Goal: Task Accomplishment & Management: Manage account settings

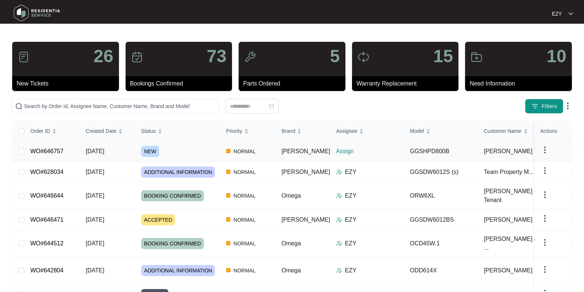
click at [174, 147] on div "NEW" at bounding box center [180, 151] width 79 height 11
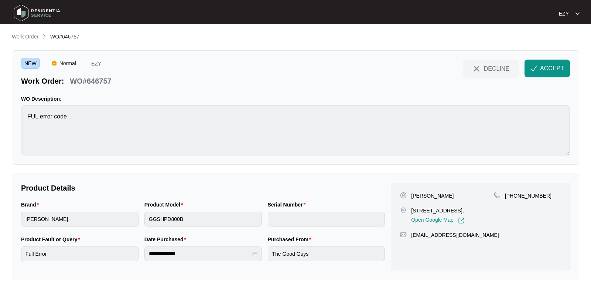
click at [80, 77] on p "WO#646757" at bounding box center [90, 81] width 41 height 10
copy div "WO#646757 DECLINE ACCEPT"
click at [420, 195] on p "[PERSON_NAME]" at bounding box center [432, 195] width 42 height 7
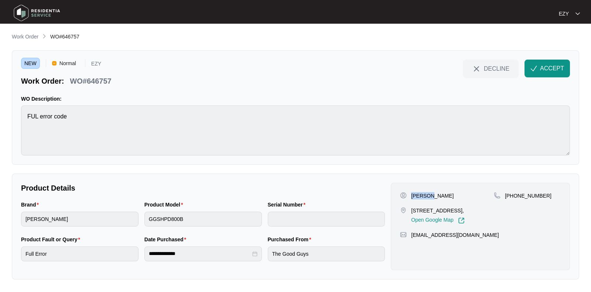
click at [420, 195] on p "[PERSON_NAME]" at bounding box center [432, 195] width 42 height 7
copy p "[PERSON_NAME]"
click at [424, 207] on p "16 bowery road Kalkallo Vic 3064," at bounding box center [437, 210] width 53 height 7
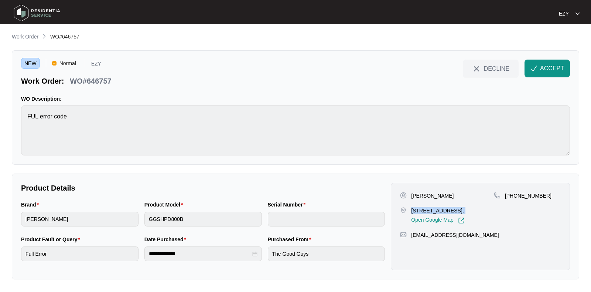
click at [424, 207] on p "16 bowery road Kalkallo Vic 3064," at bounding box center [437, 210] width 53 height 7
copy p "16 bowery road Kalkallo Vic 3064,"
drag, startPoint x: 546, startPoint y: 197, endPoint x: 513, endPoint y: 195, distance: 32.6
click at [513, 195] on div "+61401843183" at bounding box center [527, 195] width 67 height 7
copy p "401843183"
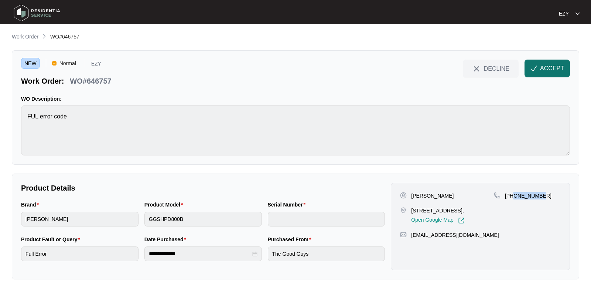
click at [543, 72] on span "ACCEPT" at bounding box center [552, 68] width 24 height 9
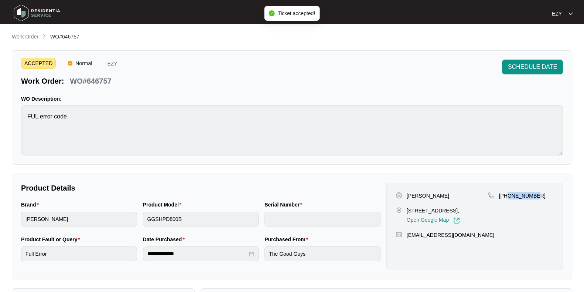
scroll to position [198, 0]
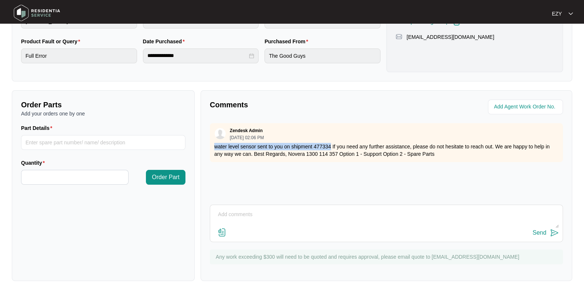
drag, startPoint x: 213, startPoint y: 147, endPoint x: 330, endPoint y: 143, distance: 116.5
click at [330, 143] on div "Zendesk Admin 09/30/2025 at 02:06 PM water level sensor sent to you on shipment…" at bounding box center [386, 142] width 353 height 39
copy p "water level sensor sent to you on shipment 477334"
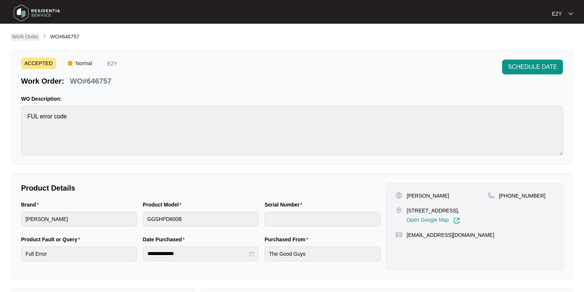
click at [30, 37] on p "Work Order" at bounding box center [25, 36] width 27 height 7
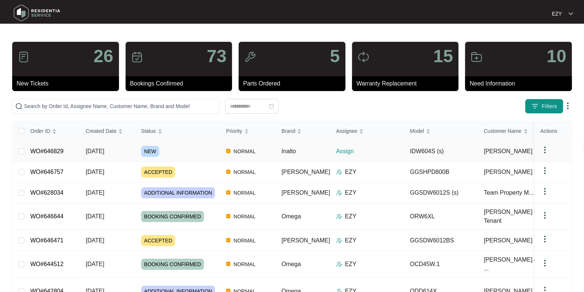
click at [205, 149] on div "NEW" at bounding box center [180, 151] width 79 height 11
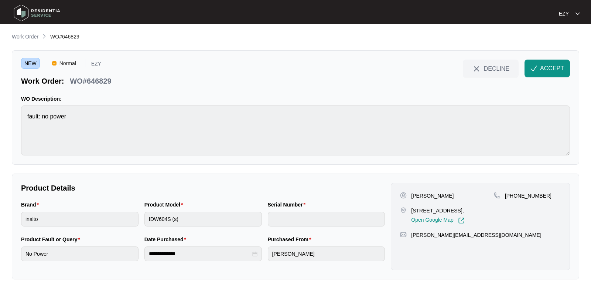
click at [85, 80] on p "WO#646829" at bounding box center [90, 81] width 41 height 10
copy div "WO#646829 DECLINE ACCEPT"
click at [424, 194] on p "Aaron" at bounding box center [432, 195] width 42 height 7
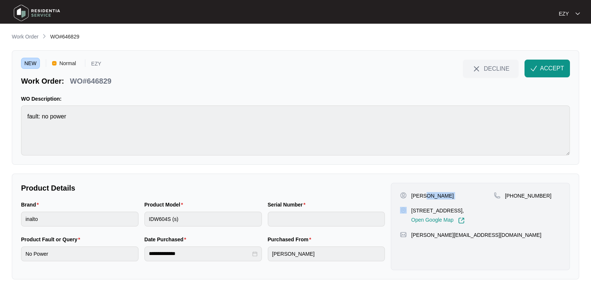
click at [424, 194] on p "Aaron" at bounding box center [432, 195] width 42 height 7
copy p "Aaron"
click at [426, 208] on p "5 Rosso Drive Tarneit Victoria 3029," at bounding box center [437, 210] width 53 height 7
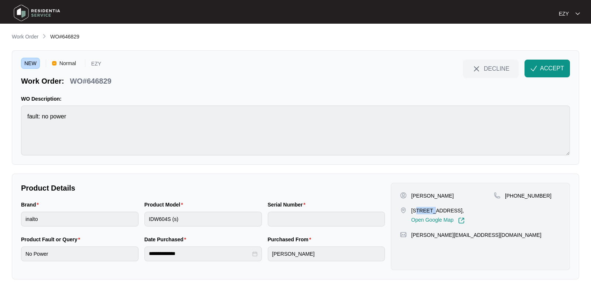
click at [426, 208] on p "5 Rosso Drive Tarneit Victoria 3029," at bounding box center [437, 210] width 53 height 7
copy p "5 Rosso Drive Tarneit Victoria 3029,"
drag, startPoint x: 561, startPoint y: 199, endPoint x: 514, endPoint y: 188, distance: 48.8
click at [514, 188] on div "Aaron 5 Rosso Drive Tarneit Victoria 3029, Open Google Map +61423460627 diana.e…" at bounding box center [480, 226] width 179 height 87
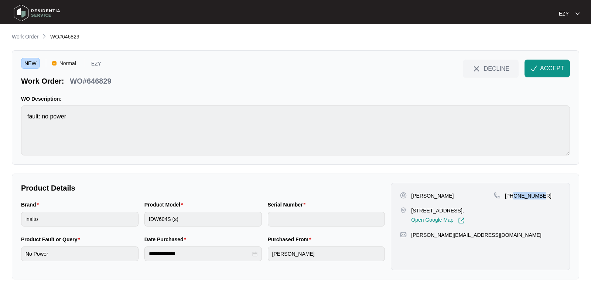
copy p "423460627"
click at [564, 66] on span "ACCEPT" at bounding box center [552, 68] width 24 height 9
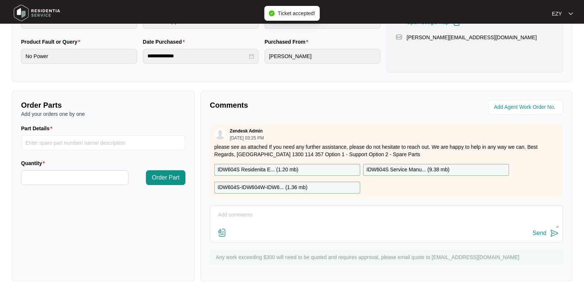
scroll to position [13, 0]
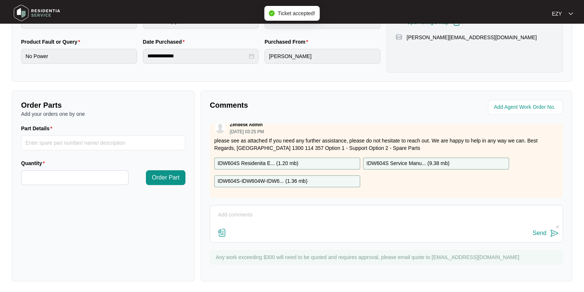
click at [312, 157] on div "IDW604S Residenita E... ( 1.20 mb )" at bounding box center [287, 163] width 146 height 12
click at [312, 175] on div "IDW604S-IDW604W-IDW6... ( 1.36 mb )" at bounding box center [287, 181] width 146 height 12
click at [407, 159] on p "IDW604S Service Manu... ( 9.38 mb )" at bounding box center [408, 163] width 83 height 8
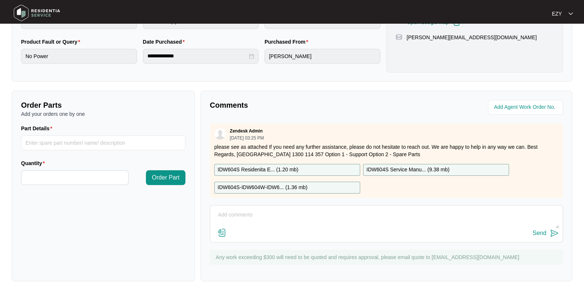
scroll to position [0, 0]
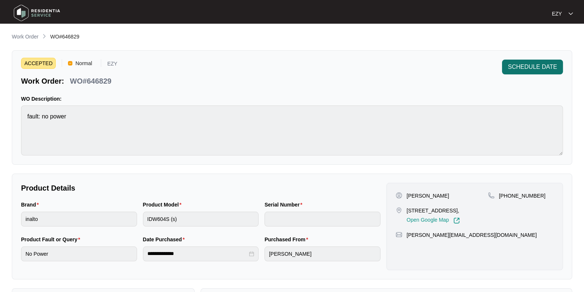
click at [524, 65] on span "SCHEDULE DATE" at bounding box center [532, 66] width 49 height 9
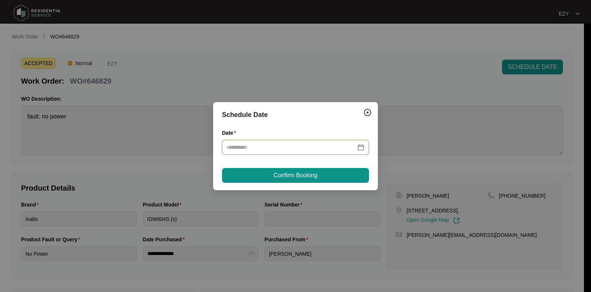
click at [274, 146] on input "Date" at bounding box center [291, 147] width 129 height 8
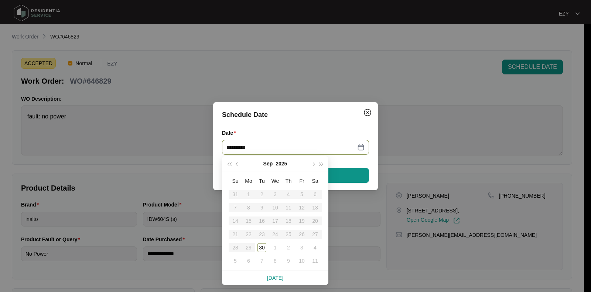
type input "**********"
click at [288, 248] on div "2" at bounding box center [288, 247] width 9 height 9
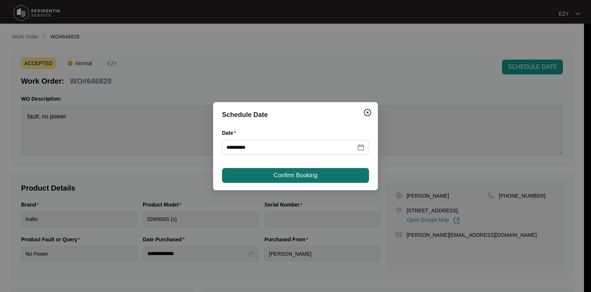
click at [268, 168] on button "Confirm Booking" at bounding box center [295, 175] width 147 height 15
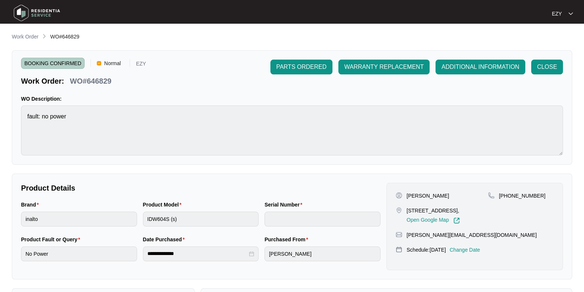
click at [17, 43] on div "**********" at bounding box center [292, 256] width 561 height 446
click at [17, 42] on div "**********" at bounding box center [292, 256] width 561 height 446
click at [18, 40] on p "Work Order" at bounding box center [25, 36] width 27 height 7
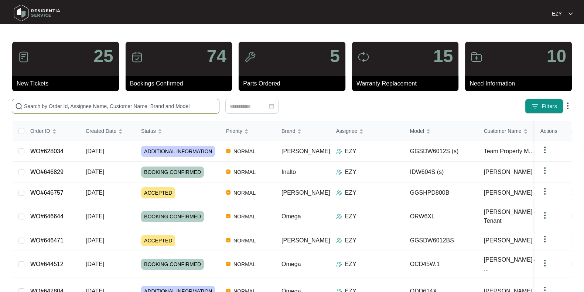
click at [70, 101] on span at bounding box center [116, 106] width 208 height 15
paste input "645822"
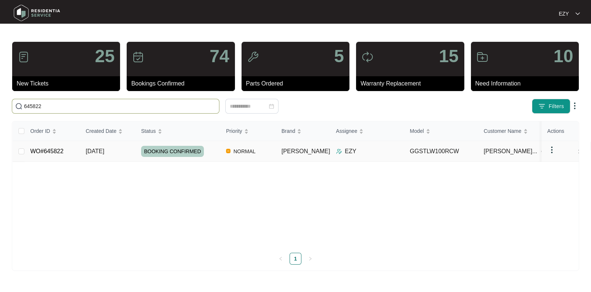
type input "645822"
click at [65, 155] on td "WO#645822" at bounding box center [51, 151] width 55 height 21
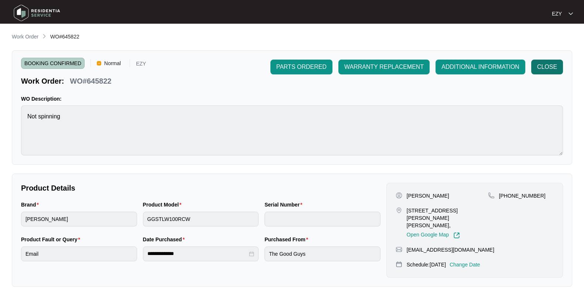
click at [541, 73] on button "CLOSE" at bounding box center [547, 66] width 32 height 15
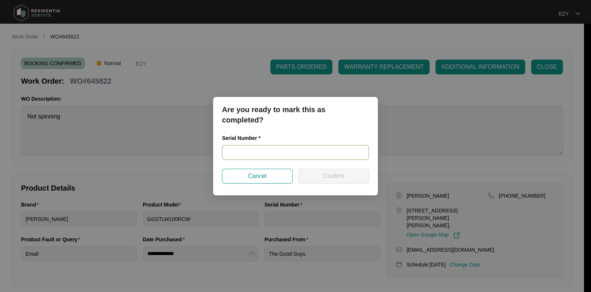
click at [299, 154] on input "text" at bounding box center [295, 152] width 147 height 15
paste input "540Q87597014B041D00024"
type input "540Q87597014B041D00024"
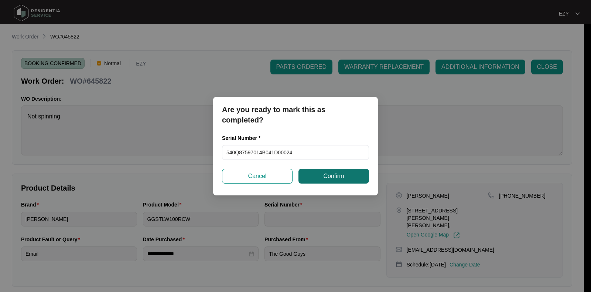
click at [338, 174] on span "Confirm" at bounding box center [333, 175] width 21 height 9
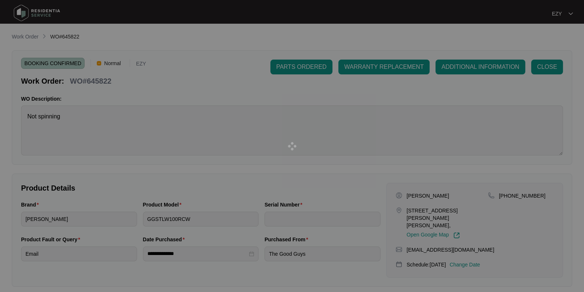
type input "540Q87597014B041D00024"
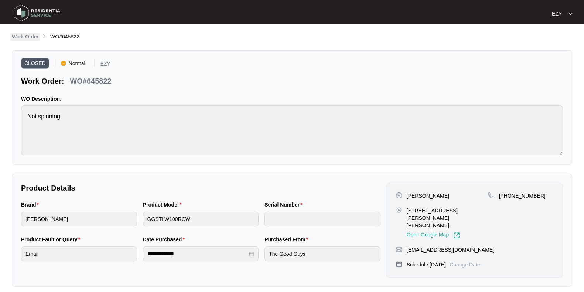
click at [37, 38] on p "Work Order" at bounding box center [25, 36] width 27 height 7
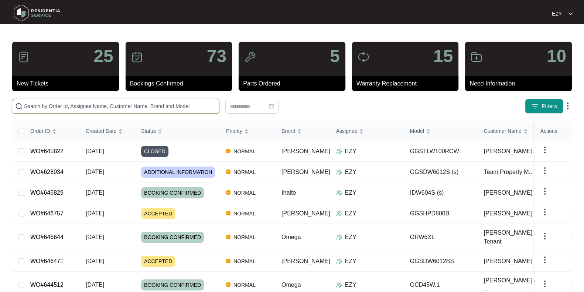
click at [147, 107] on input "text" at bounding box center [120, 106] width 192 height 8
paste input "645198"
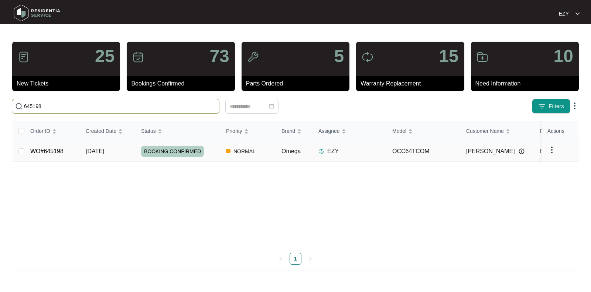
type input "645198"
click at [129, 156] on td "[DATE]" at bounding box center [107, 151] width 55 height 21
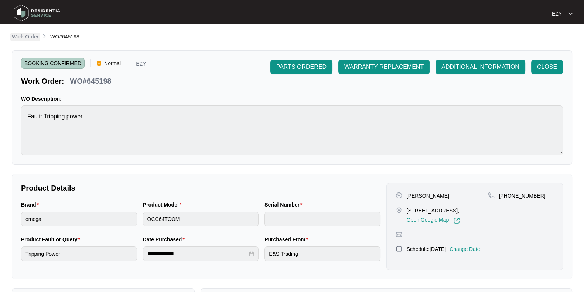
click at [37, 37] on p "Work Order" at bounding box center [25, 36] width 27 height 7
